Goal: Task Accomplishment & Management: Use online tool/utility

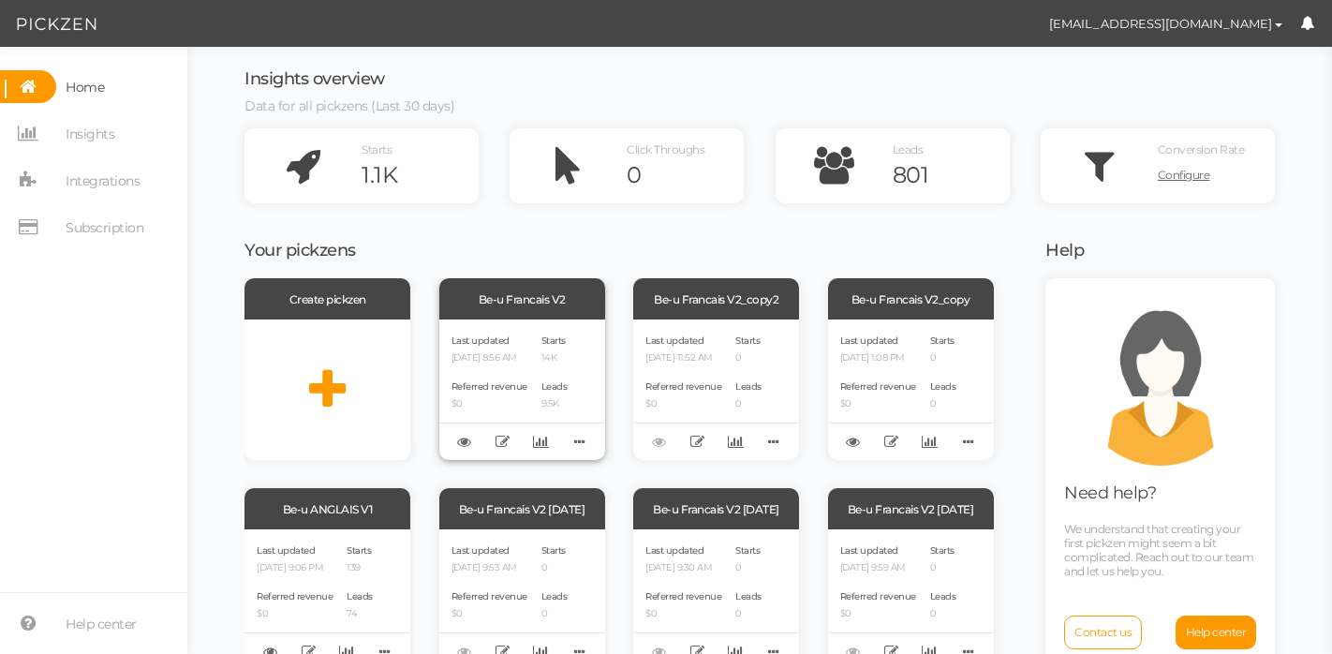
click at [497, 318] on div "Be-u Francais V2" at bounding box center [522, 298] width 166 height 41
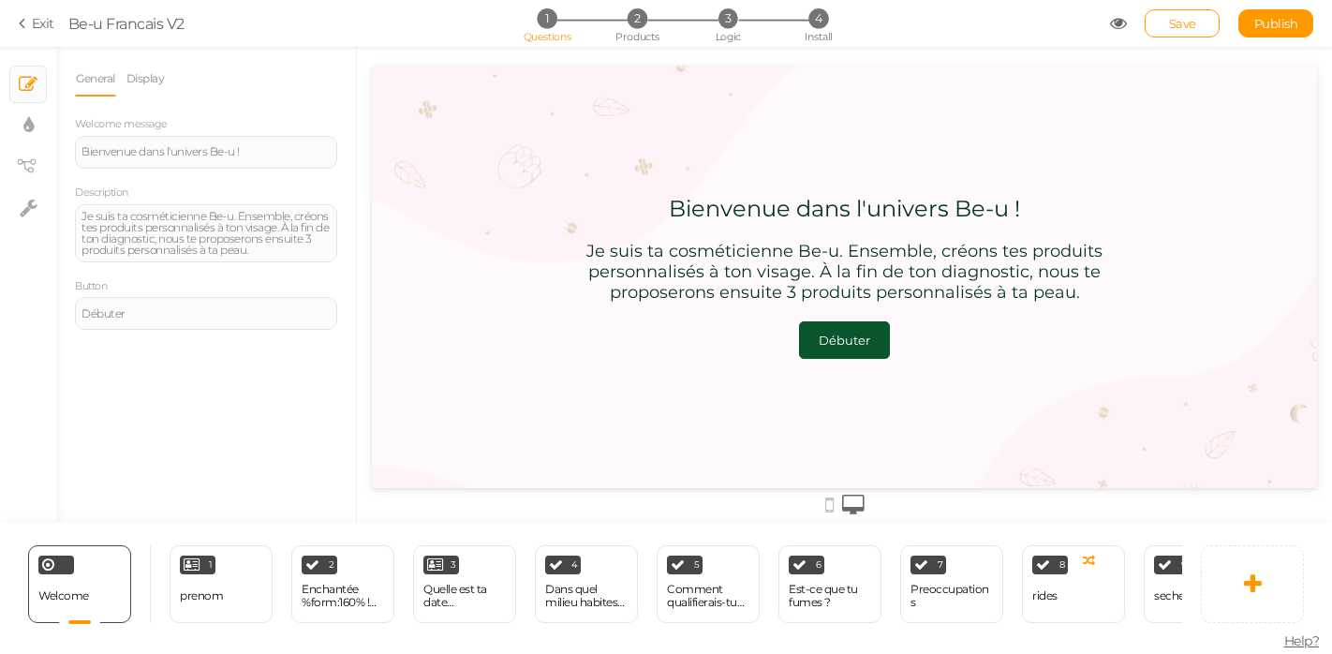
click at [22, 19] on icon at bounding box center [25, 23] width 13 height 17
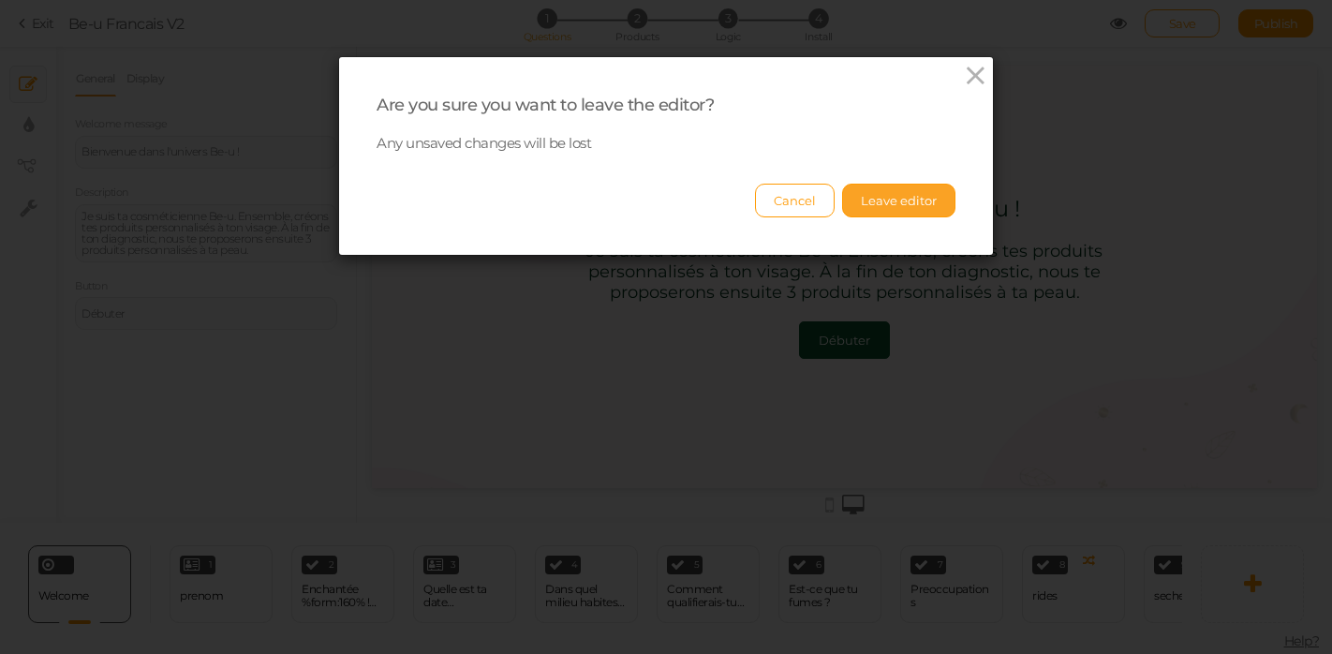
click at [853, 192] on button "Leave editor" at bounding box center [898, 201] width 113 height 34
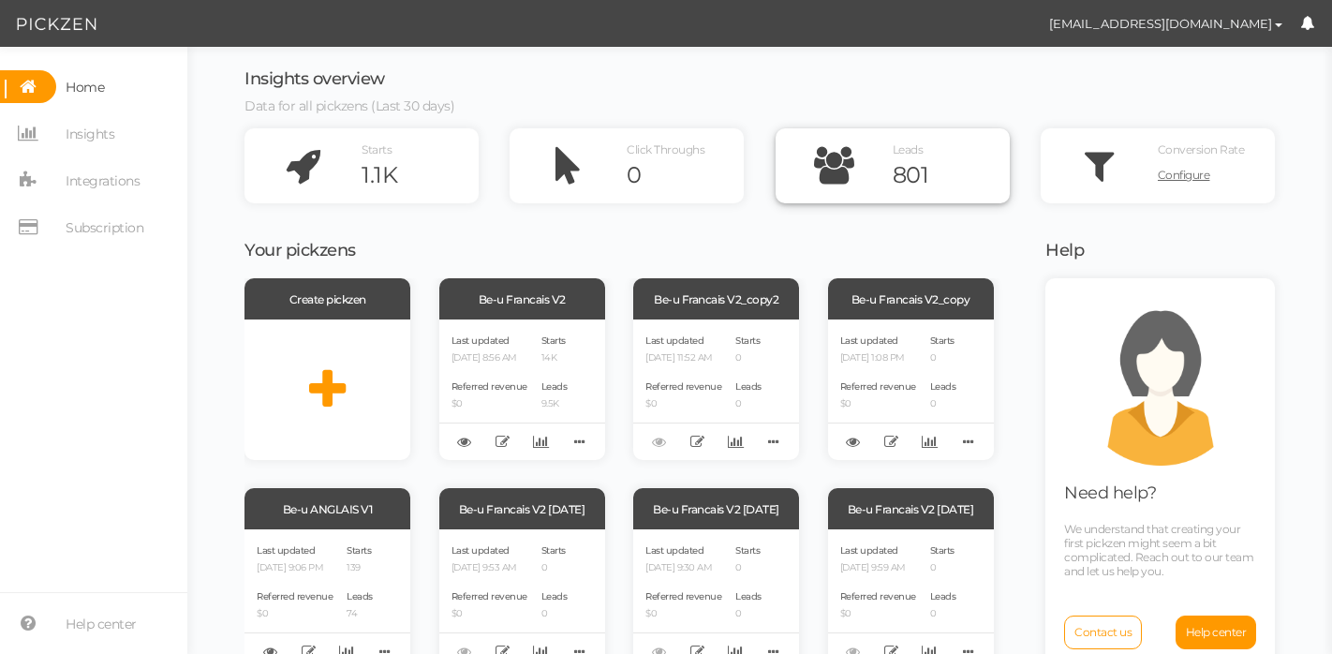
click at [901, 153] on span "Leads" at bounding box center [908, 149] width 31 height 14
click at [893, 170] on div "801" at bounding box center [951, 175] width 117 height 28
click at [821, 169] on icon at bounding box center [834, 165] width 117 height 75
click at [897, 172] on div "801" at bounding box center [951, 175] width 117 height 28
click at [570, 305] on div "Be-u Francais V2" at bounding box center [522, 298] width 166 height 41
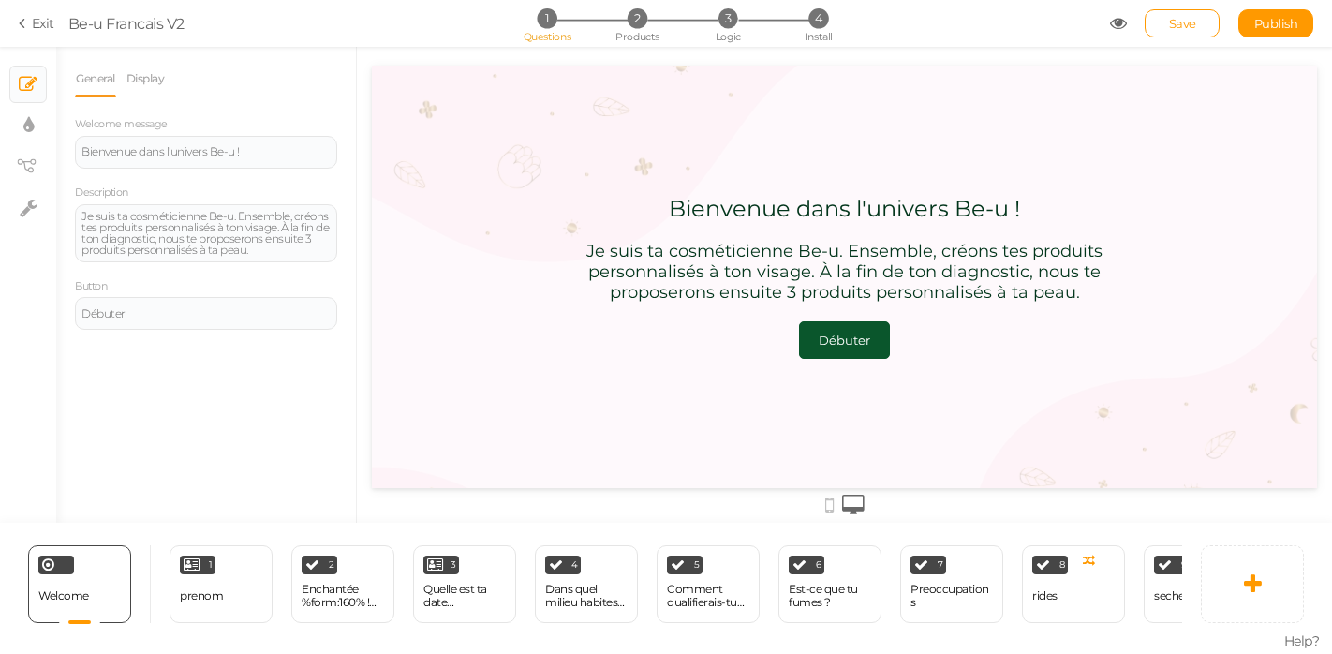
click at [27, 27] on icon at bounding box center [25, 23] width 13 height 17
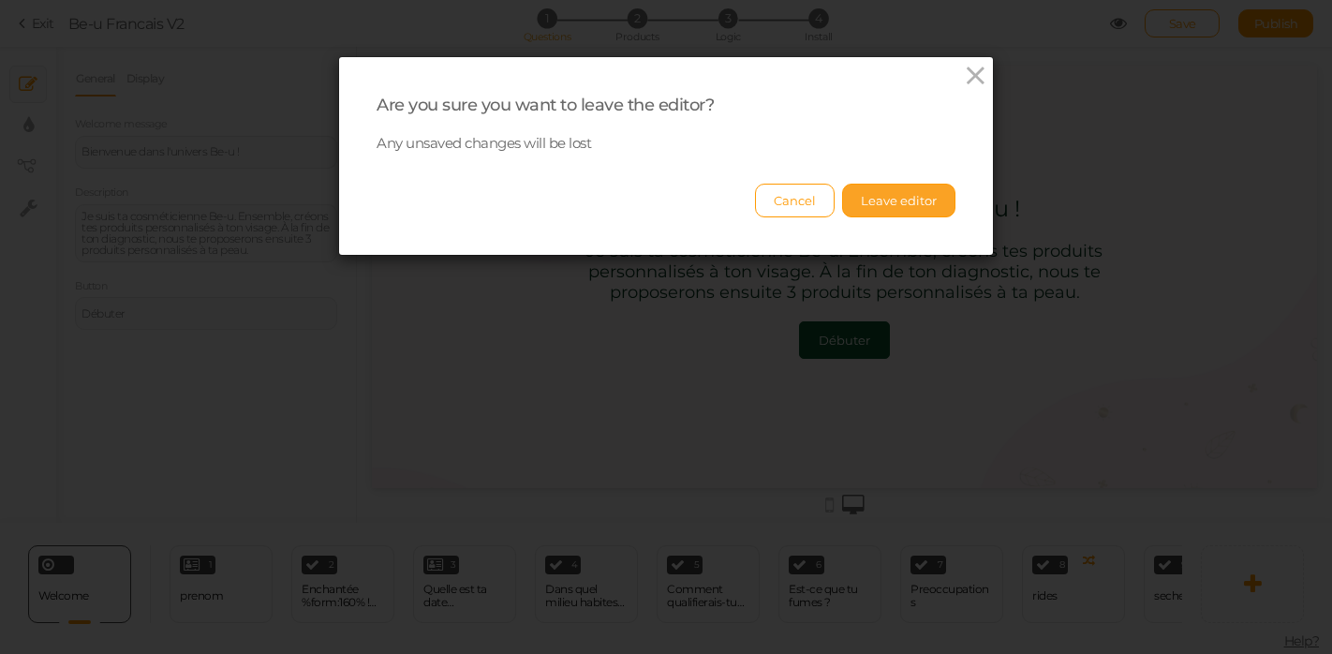
click at [905, 190] on button "Leave editor" at bounding box center [898, 201] width 113 height 34
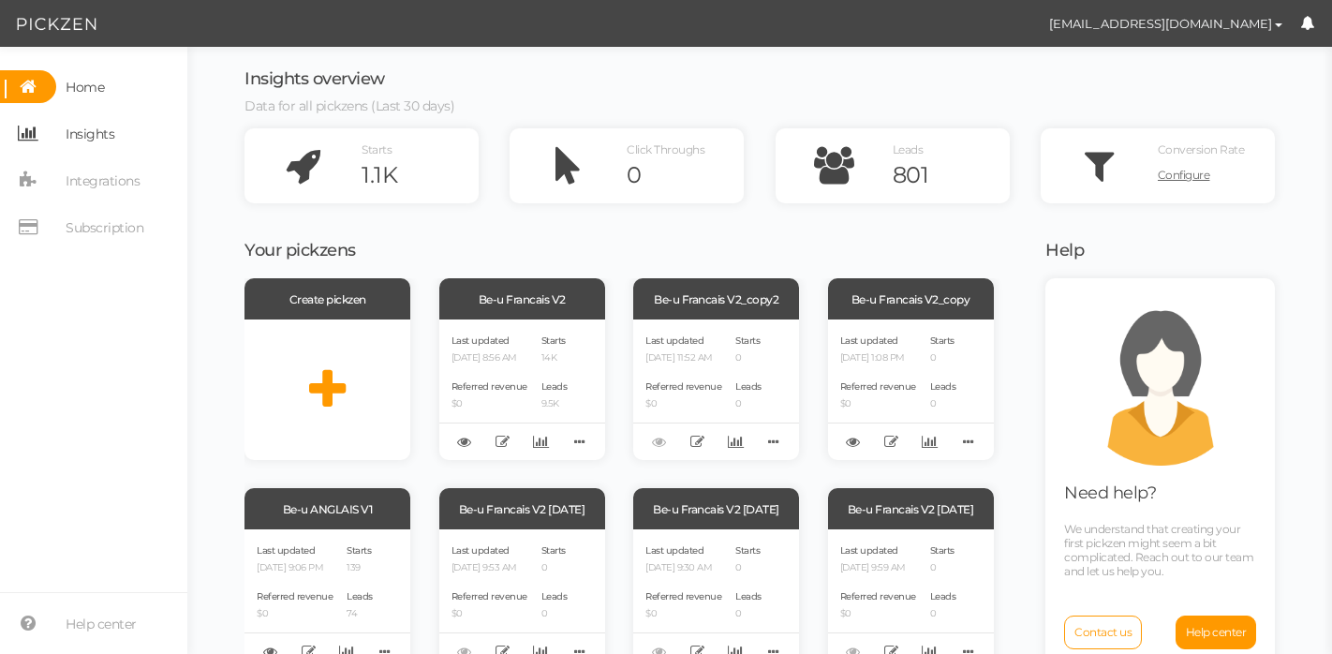
click at [106, 132] on span "Insights" at bounding box center [90, 134] width 49 height 30
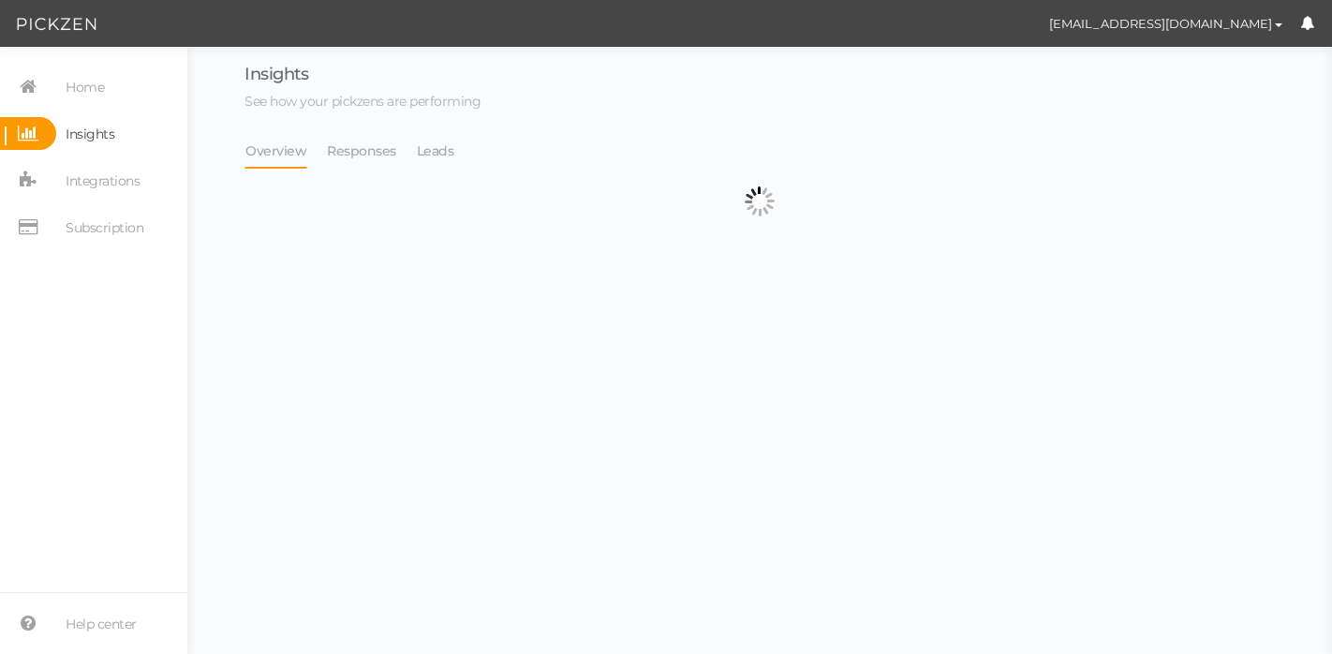
select select "13314"
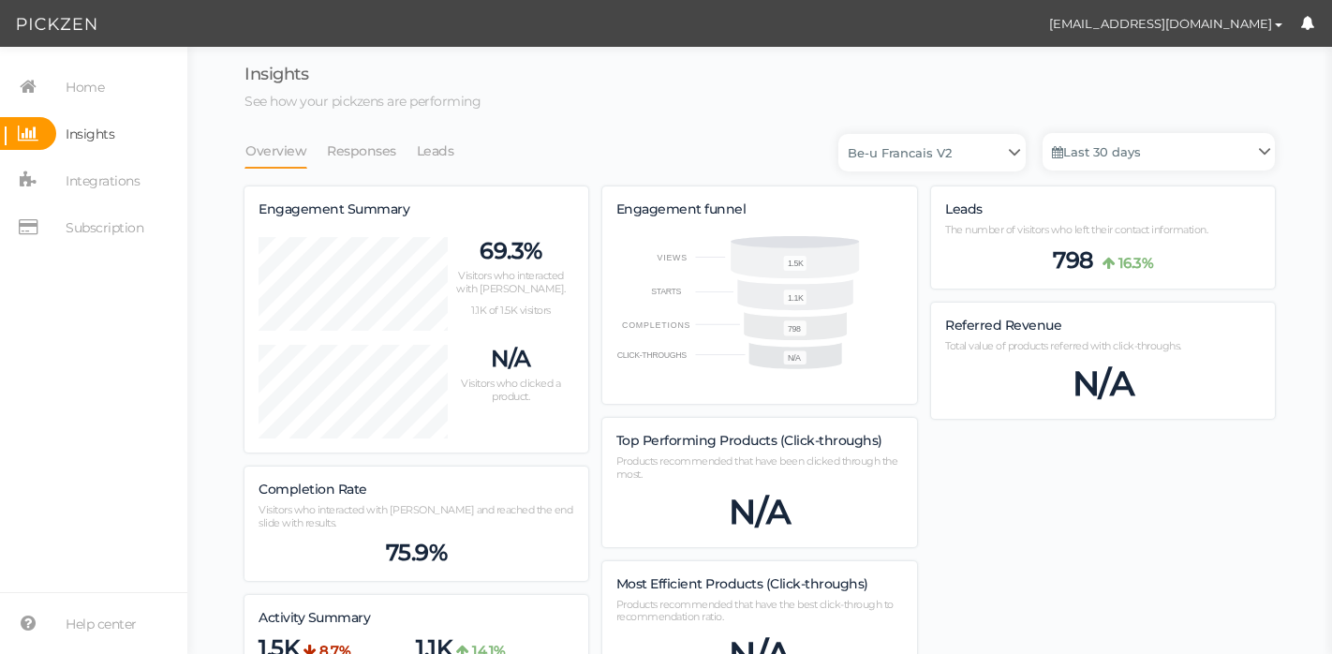
scroll to position [1306, 1031]
click at [429, 152] on link "Leads" at bounding box center [435, 151] width 39 height 36
select select "13314"
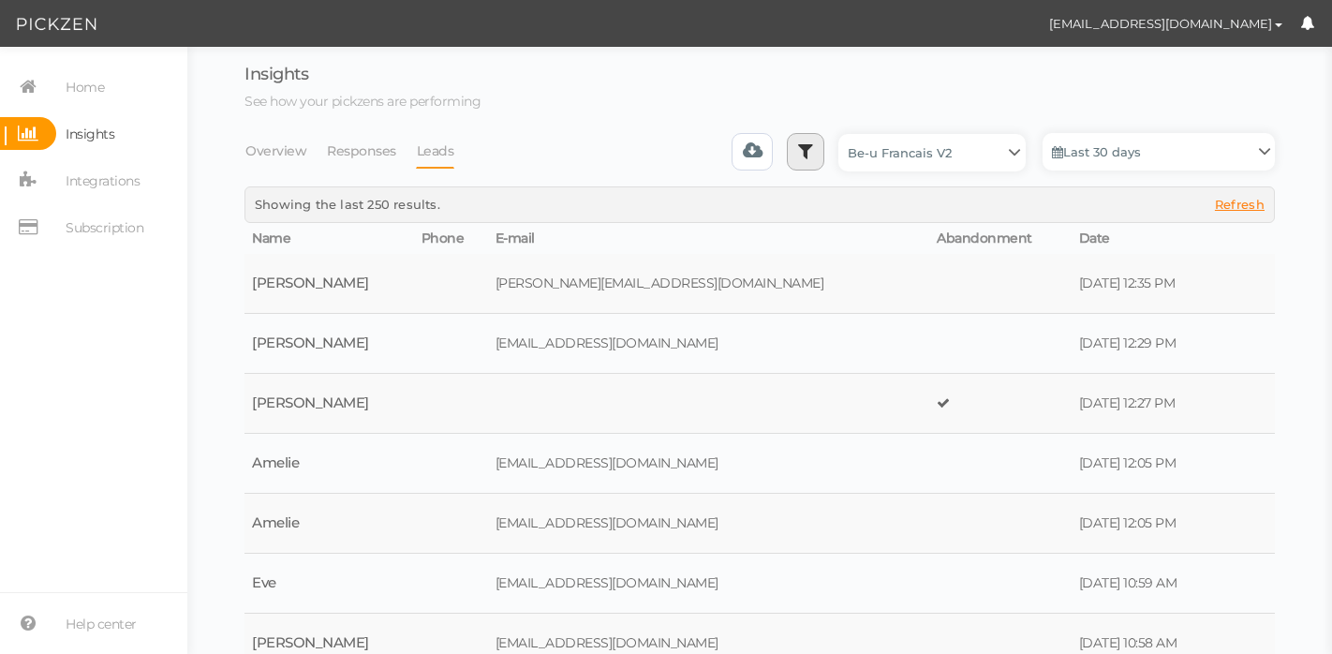
click at [787, 140] on link at bounding box center [805, 151] width 37 height 37
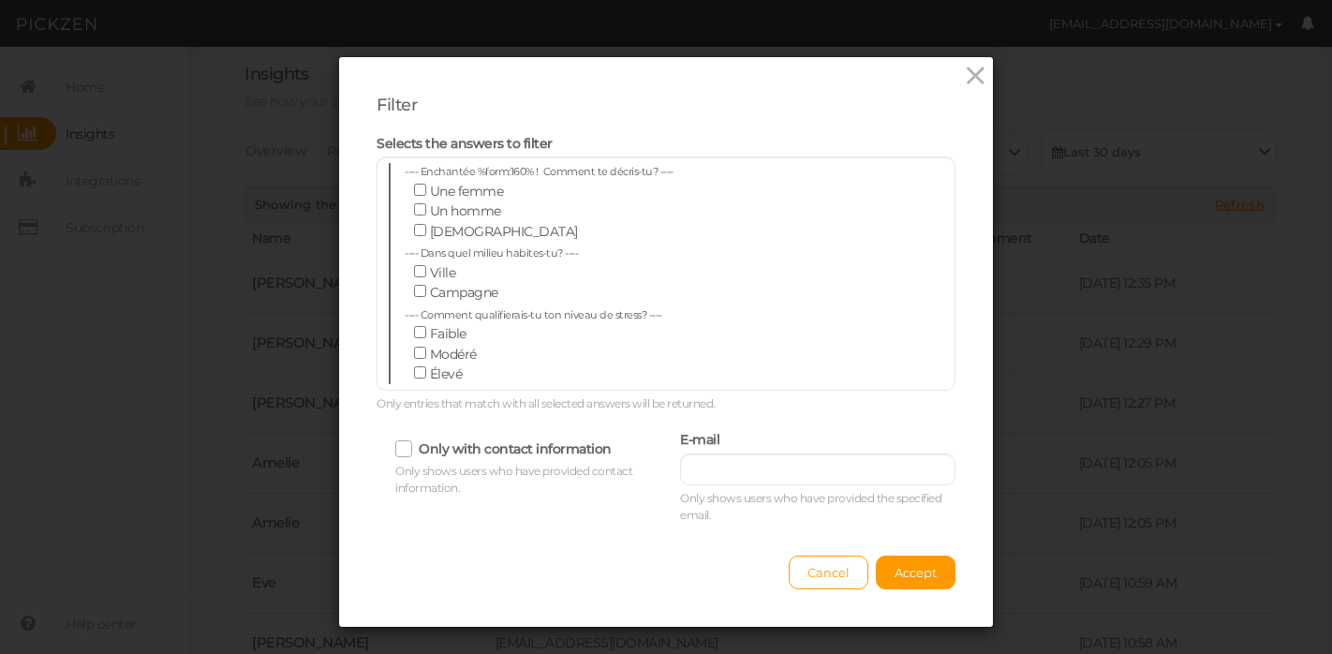
click at [718, 484] on div "E-mail Only shows users who have provided the specified email." at bounding box center [817, 474] width 275 height 97
click at [714, 468] on input "text" at bounding box center [817, 469] width 275 height 32
paste input "[EMAIL_ADDRESS][DOMAIN_NAME]"
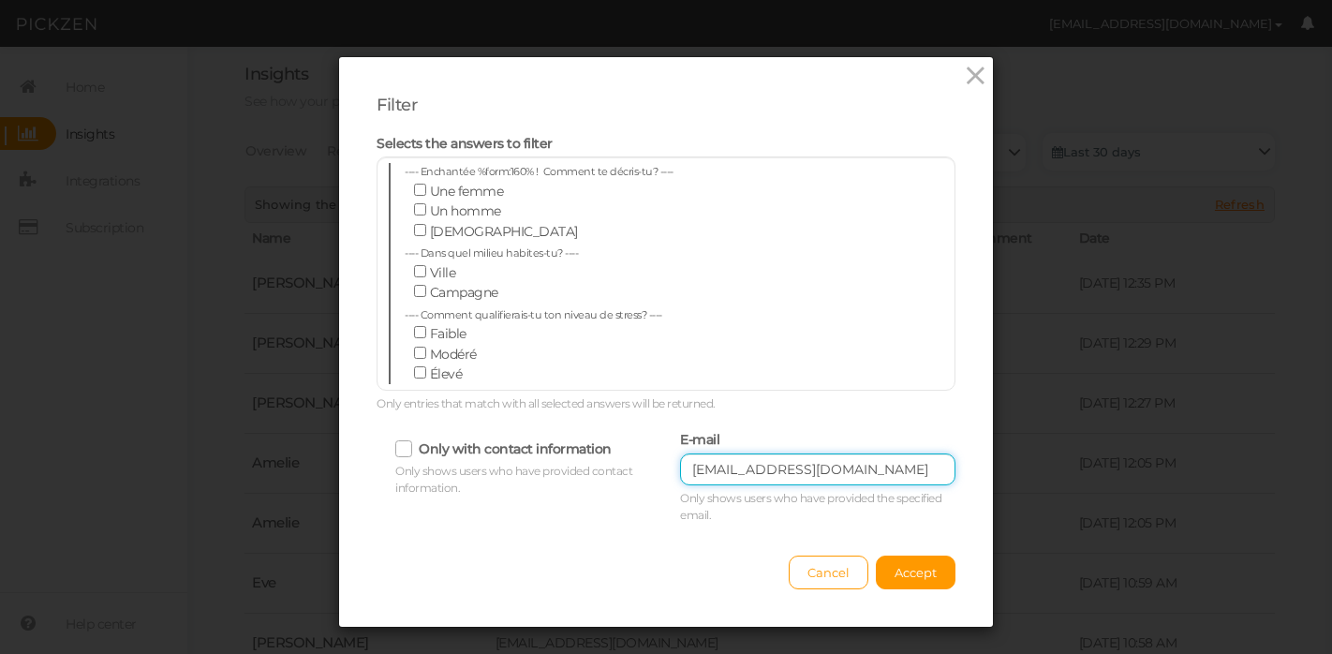
type input "[EMAIL_ADDRESS][DOMAIN_NAME]"
click at [939, 552] on div "Cancel Accept" at bounding box center [666, 564] width 579 height 52
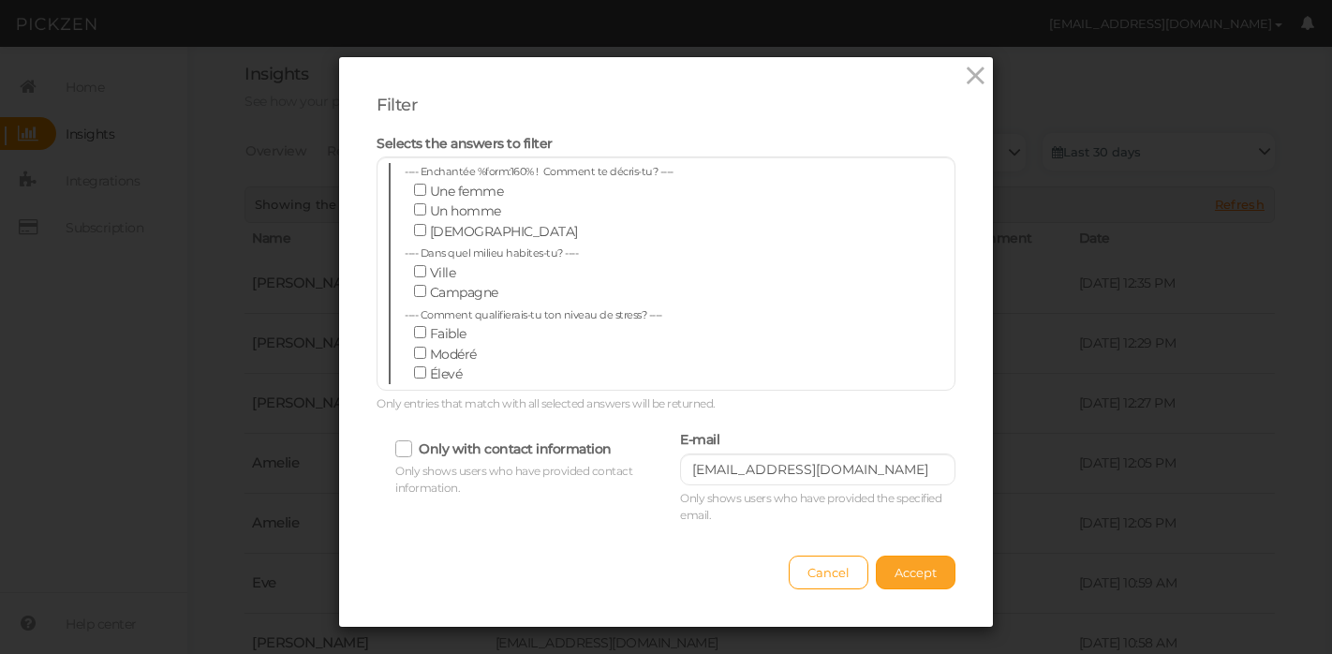
click at [924, 571] on span "Accept" at bounding box center [916, 572] width 42 height 15
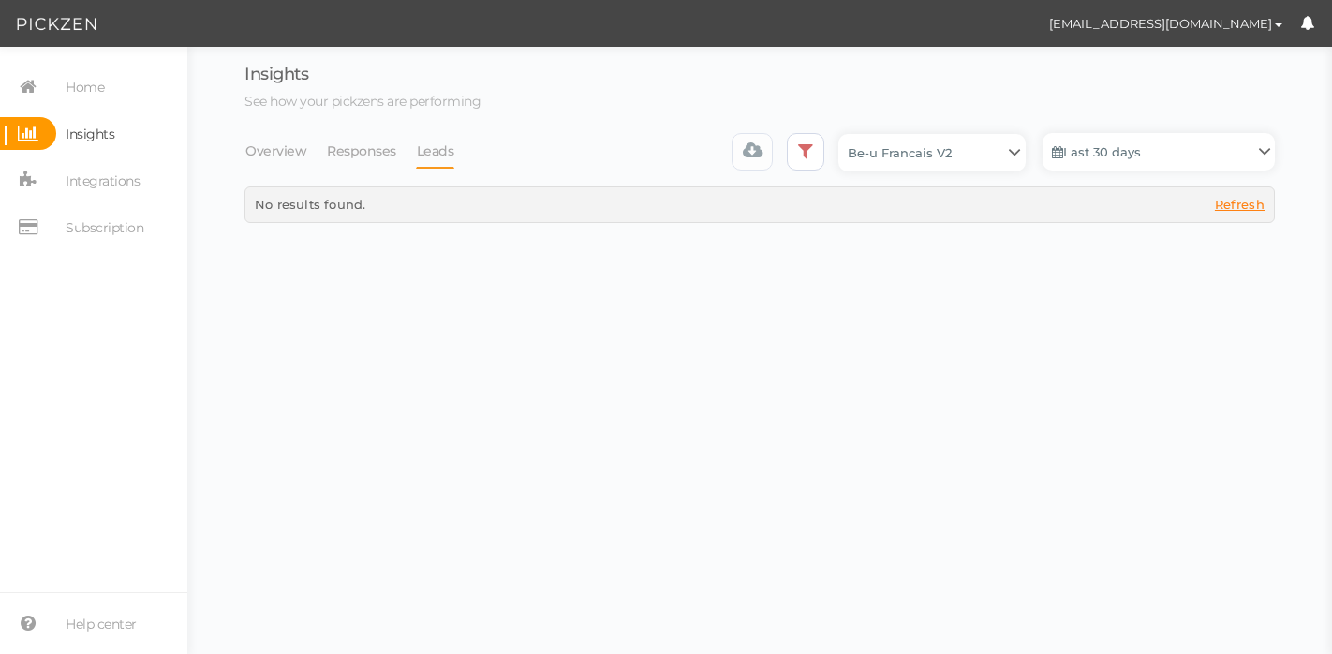
click at [800, 171] on div at bounding box center [785, 152] width 107 height 39
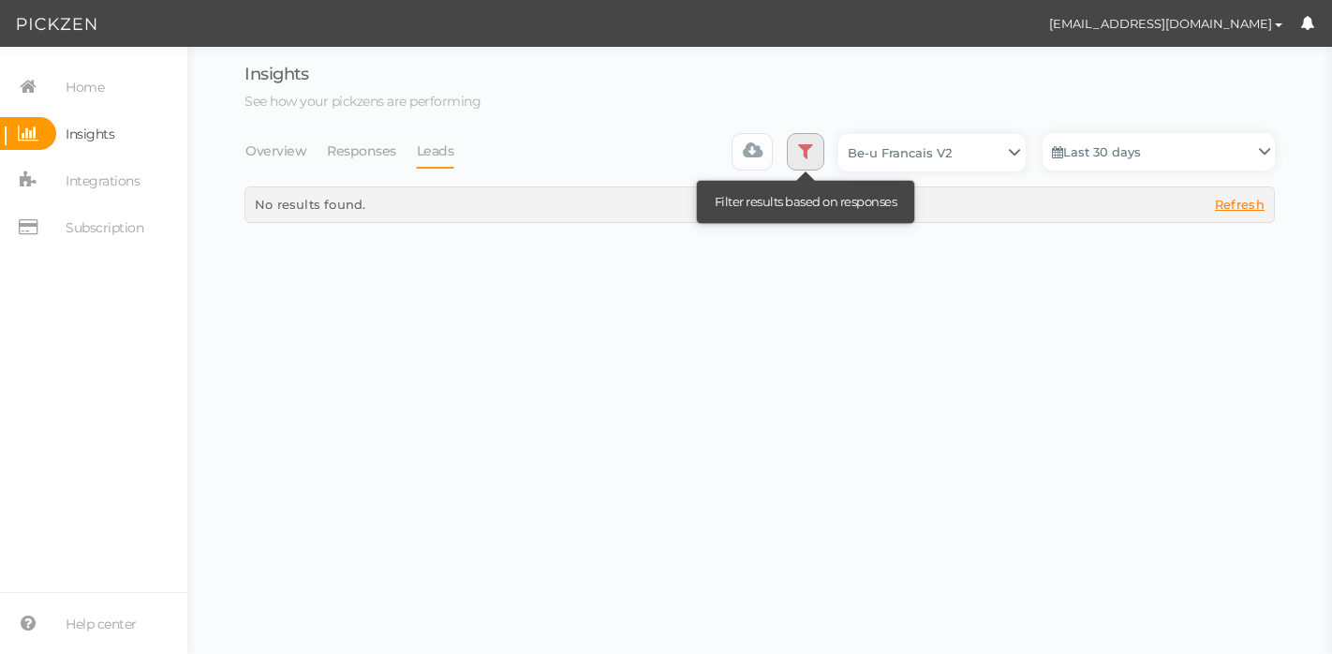
click at [797, 155] on link at bounding box center [805, 151] width 37 height 37
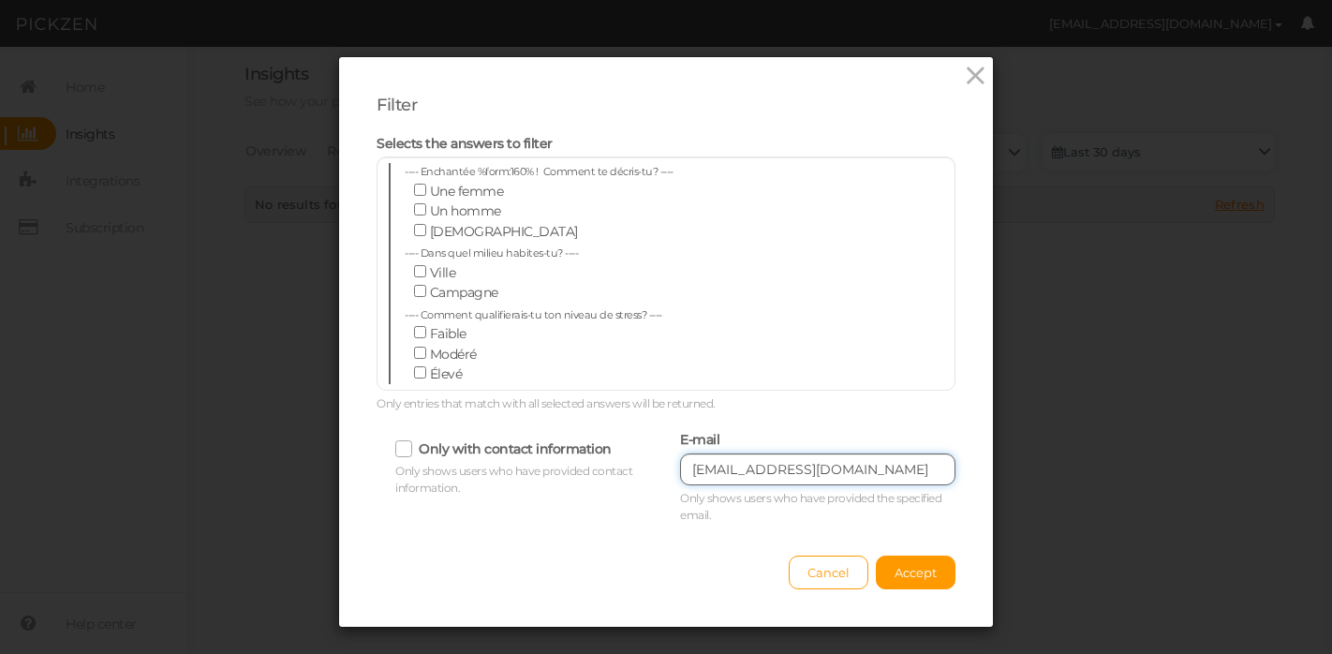
click at [893, 469] on input "[EMAIL_ADDRESS][DOMAIN_NAME]" at bounding box center [817, 469] width 275 height 32
click at [911, 589] on div "Filter Selects the answers to filter ---- Enchantée %form:160% ! Comment te déc…" at bounding box center [666, 342] width 654 height 570
click at [909, 549] on div "Cancel Accept" at bounding box center [666, 564] width 579 height 52
click at [904, 567] on span "Accept" at bounding box center [916, 572] width 42 height 15
